Goal: Transaction & Acquisition: Purchase product/service

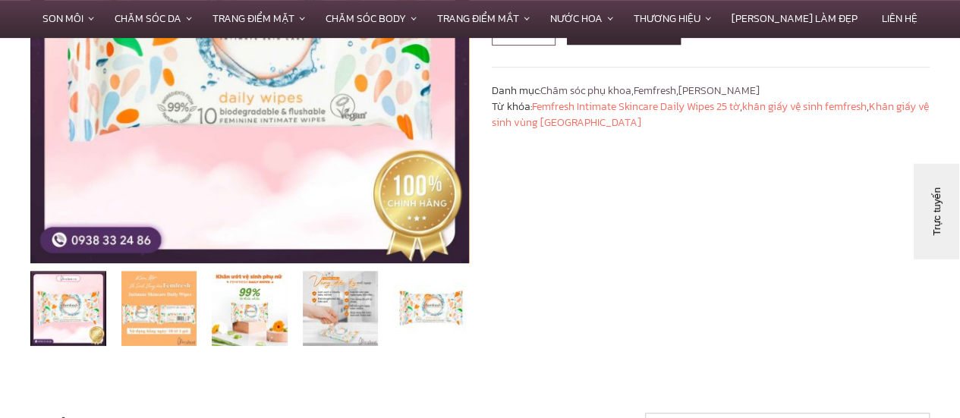
scroll to position [352, 0]
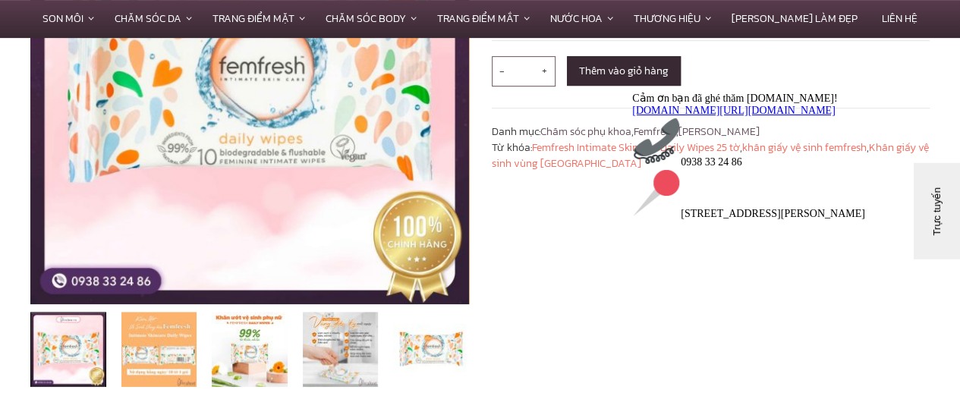
click at [655, 219] on div "Cảm ơn bạn đã ghé thăm [DOMAIN_NAME]! [DOMAIN_NAME][URL][DOMAIN_NAME] 0938 33 2…" at bounding box center [768, 155] width 273 height 128
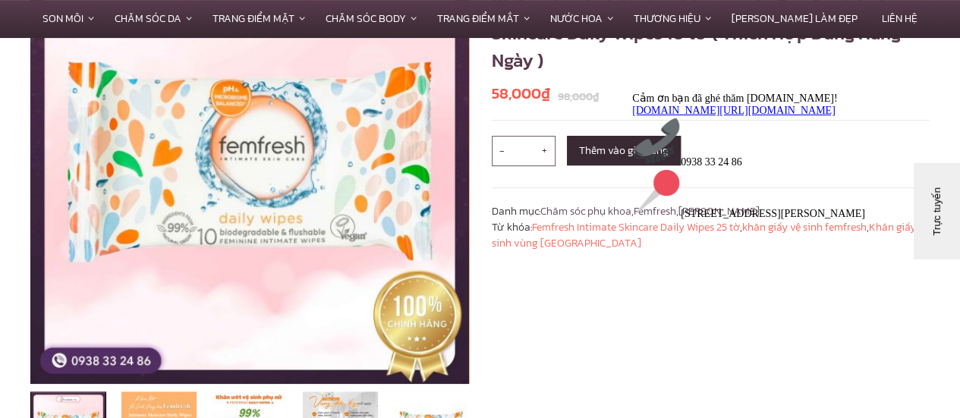
scroll to position [124, 0]
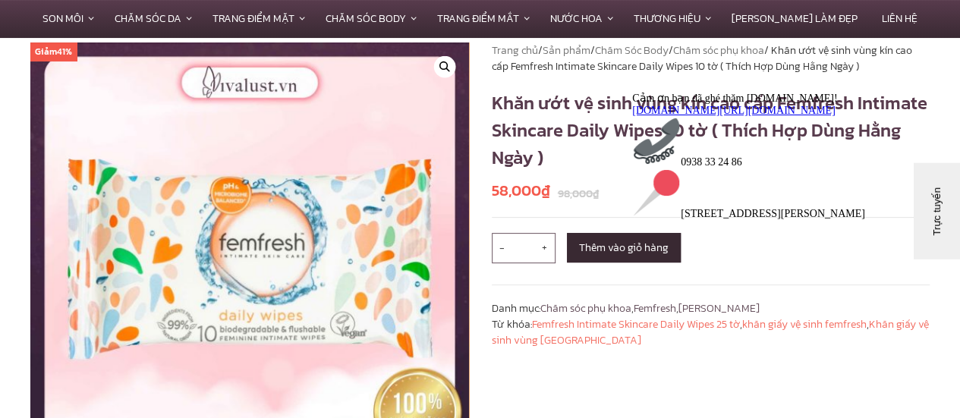
drag, startPoint x: 834, startPoint y: 162, endPoint x: 770, endPoint y: 325, distance: 175.4
click at [866, 219] on div "Cảm ơn bạn đã ghé thăm [DOMAIN_NAME]! [DOMAIN_NAME][URL][DOMAIN_NAME] 0938 33 2…" at bounding box center [768, 155] width 273 height 128
click at [588, 376] on div "Trang chủ / Sản phẩm / Chăm Sóc Body / Chăm sóc phụ khoa / Khăn ướt vệ sinh vùn…" at bounding box center [710, 313] width 461 height 542
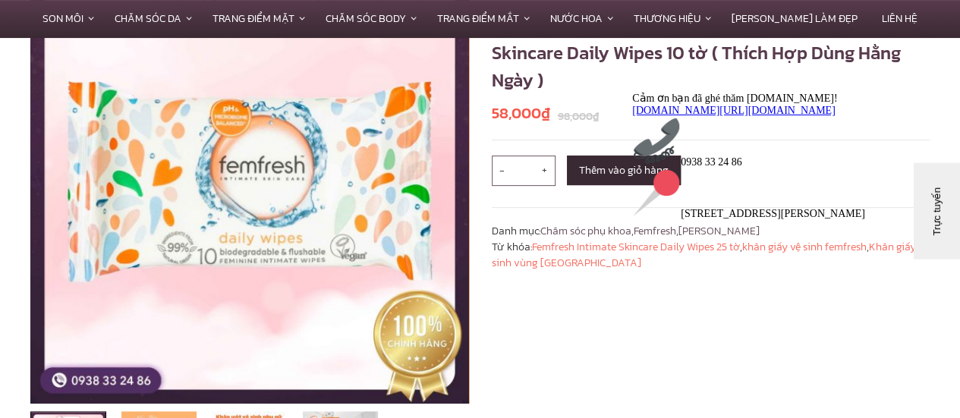
scroll to position [354, 0]
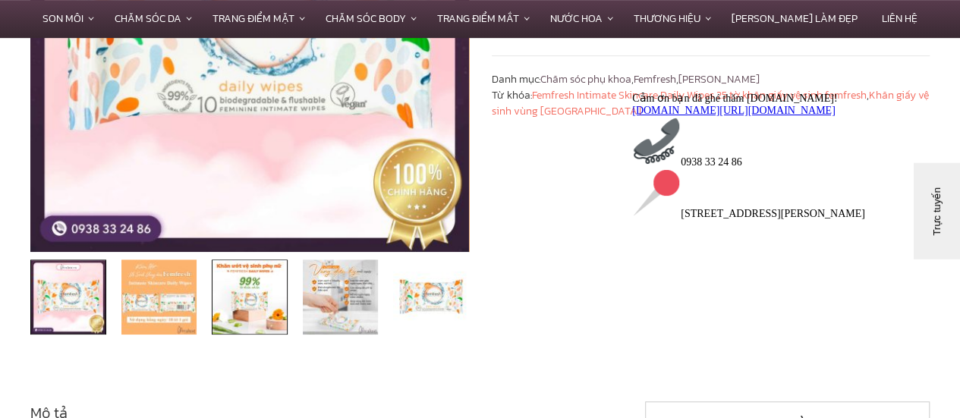
click at [253, 282] on img at bounding box center [250, 297] width 76 height 76
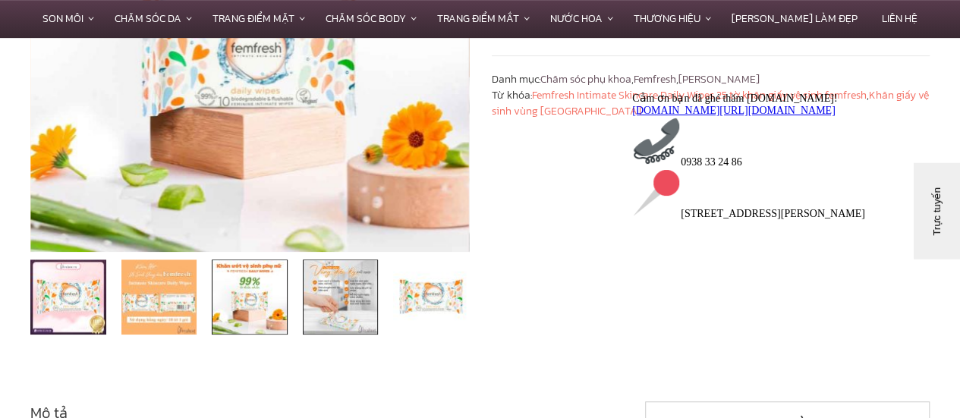
click at [349, 297] on img at bounding box center [341, 297] width 76 height 76
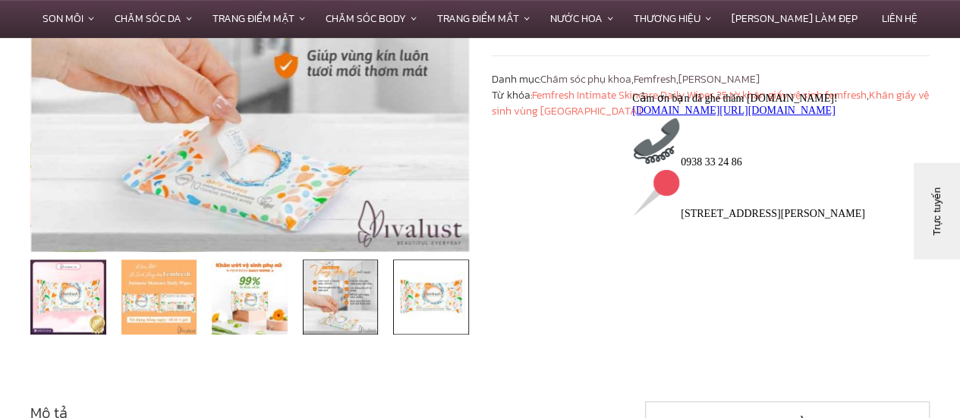
click at [445, 300] on img at bounding box center [431, 297] width 76 height 76
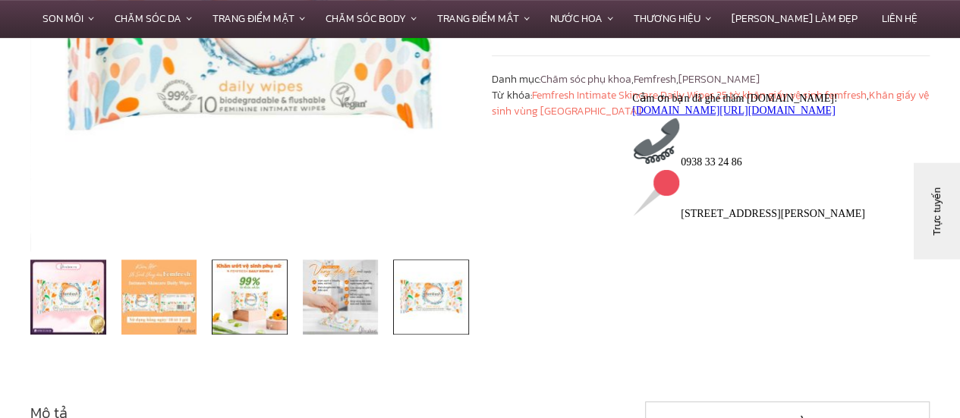
click at [237, 307] on img at bounding box center [250, 297] width 76 height 76
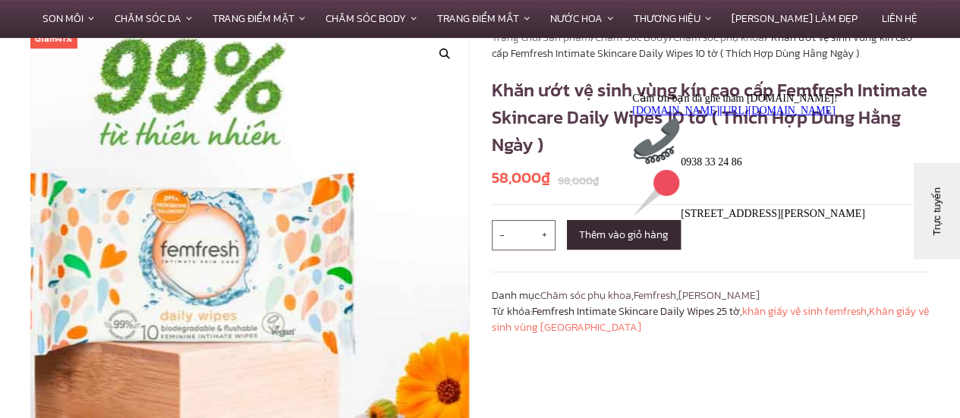
scroll to position [126, 0]
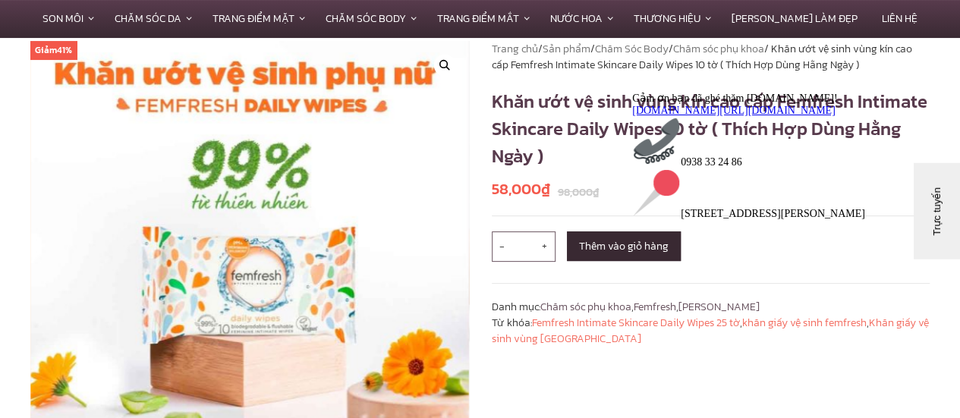
click at [632, 91] on icon "Thu hút chú ý đến tính năng trò chuyện" at bounding box center [632, 91] width 0 height 0
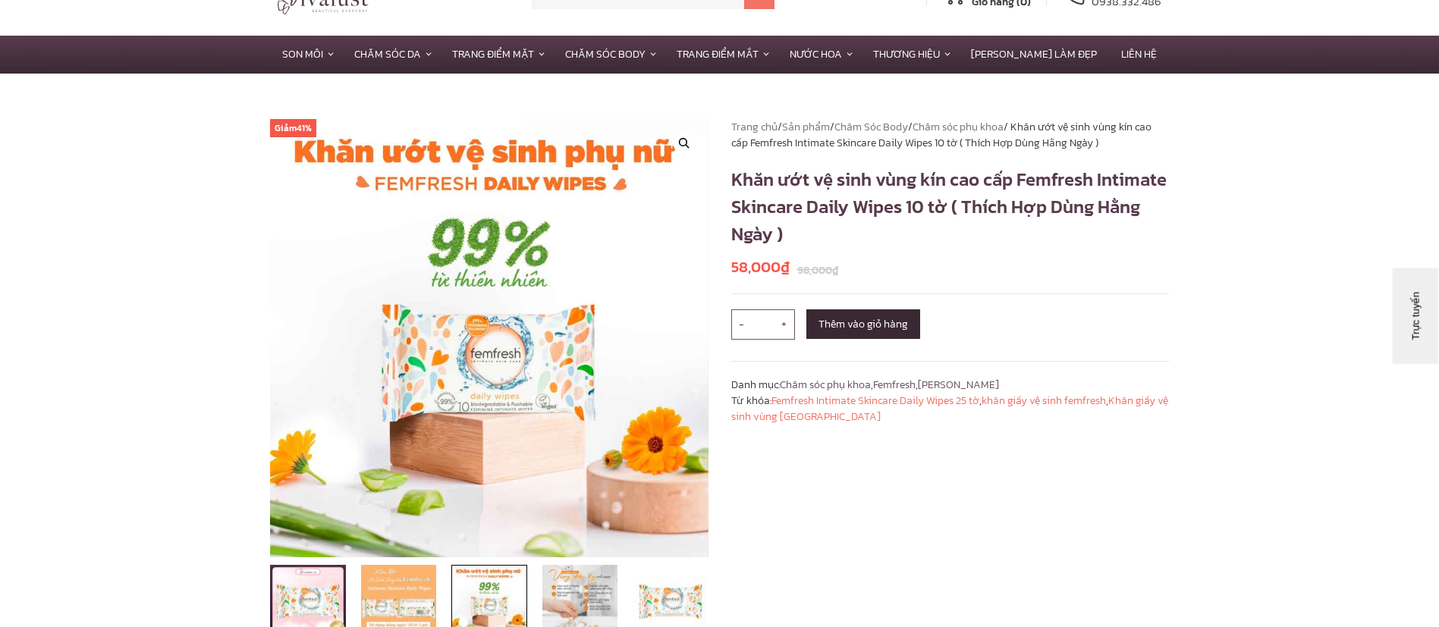
scroll to position [12, 0]
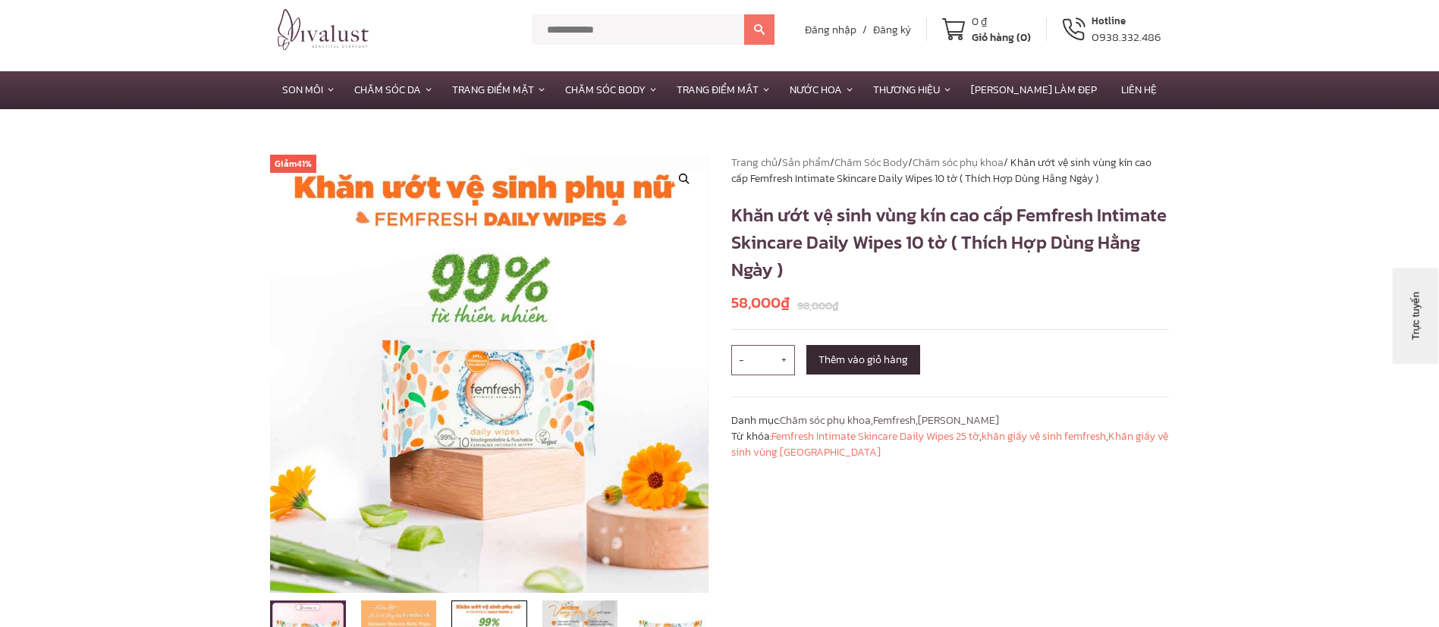
click at [339, 38] on img at bounding box center [323, 29] width 91 height 41
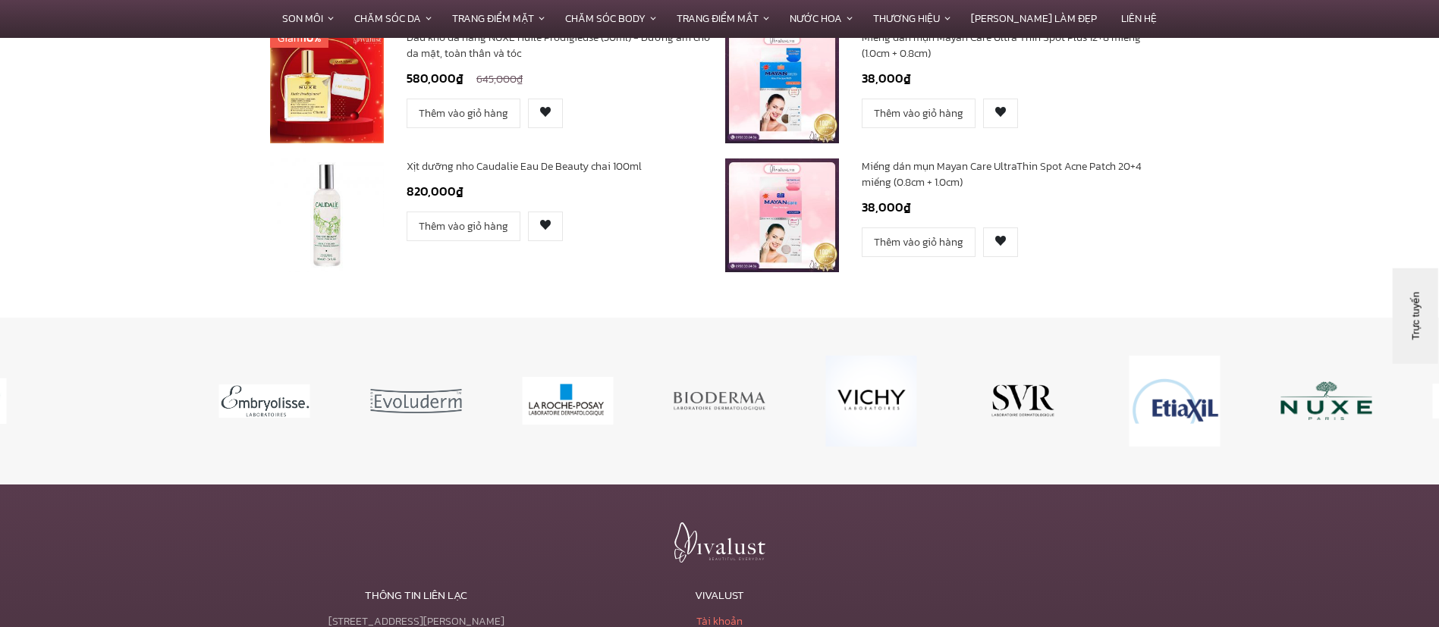
scroll to position [6481, 0]
